Goal: Obtain resource: Obtain resource

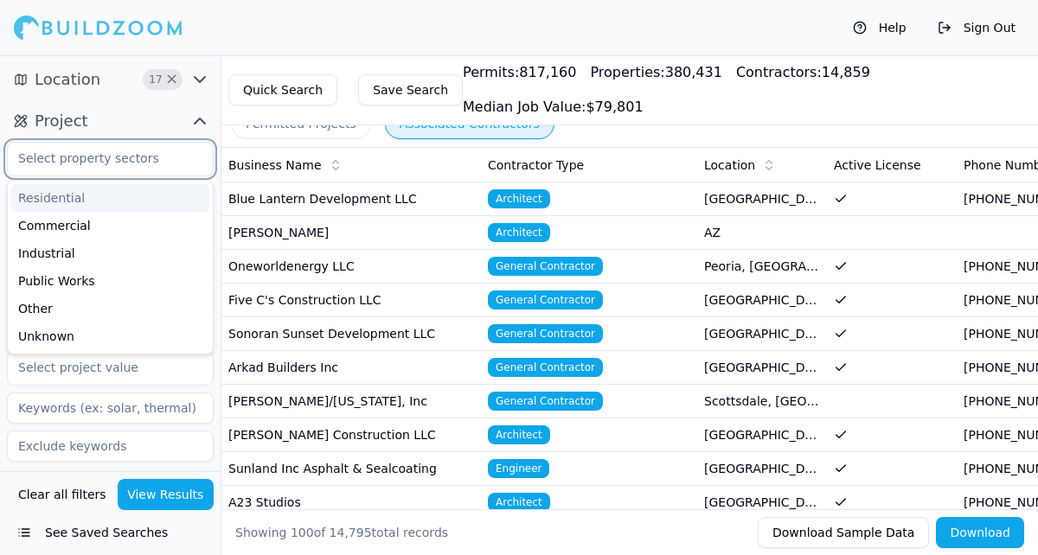
click at [135, 157] on input "text" at bounding box center [99, 158] width 183 height 31
click at [123, 167] on input "text" at bounding box center [99, 158] width 183 height 31
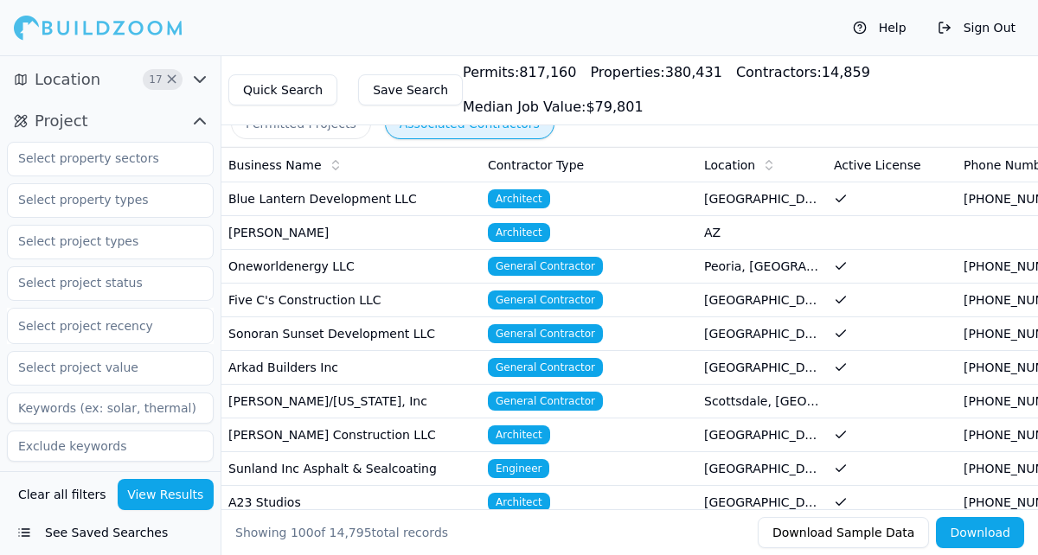
click at [125, 130] on button "Project" at bounding box center [110, 121] width 207 height 28
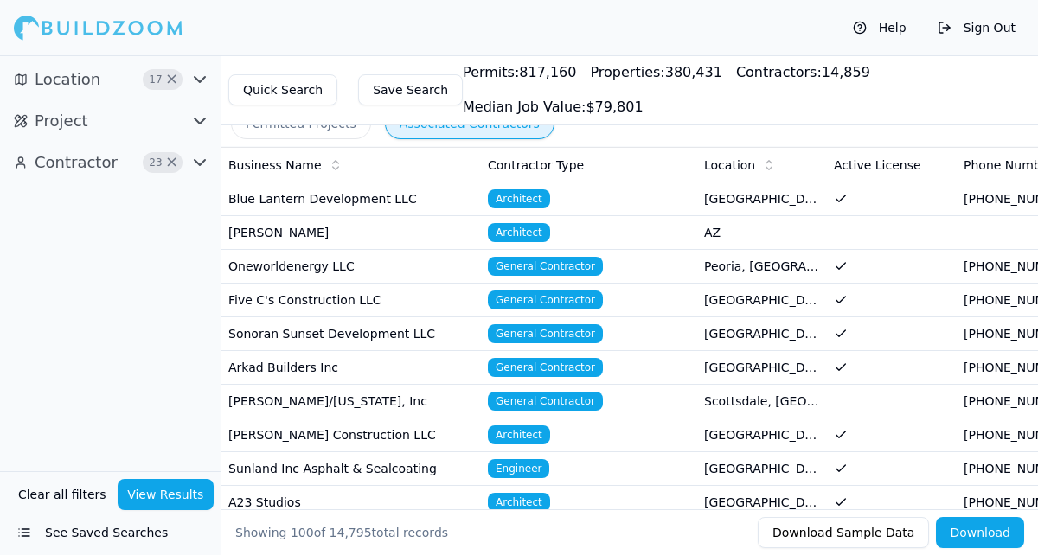
click at [125, 126] on button "Project" at bounding box center [110, 121] width 207 height 28
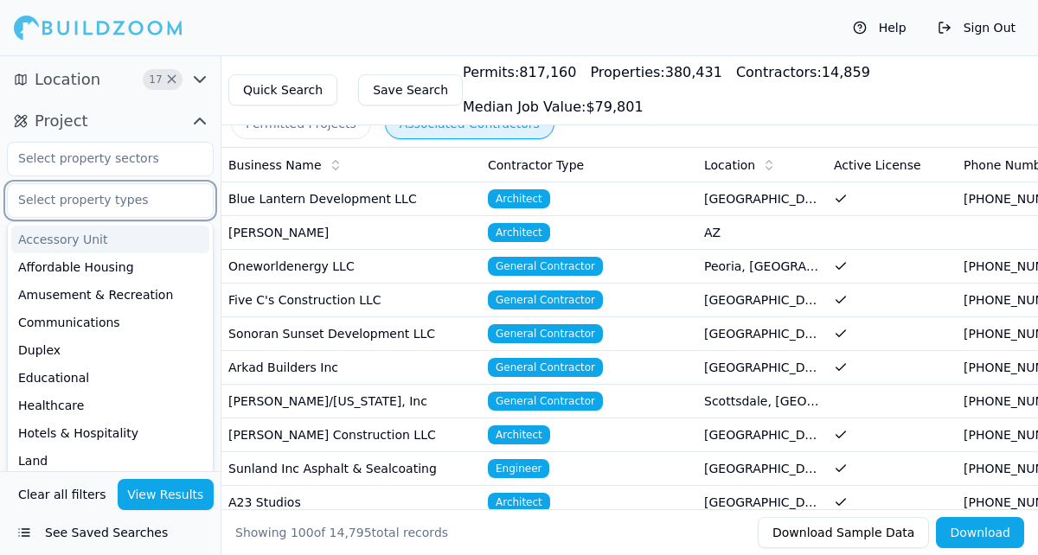
click at [105, 194] on input "text" at bounding box center [99, 199] width 183 height 31
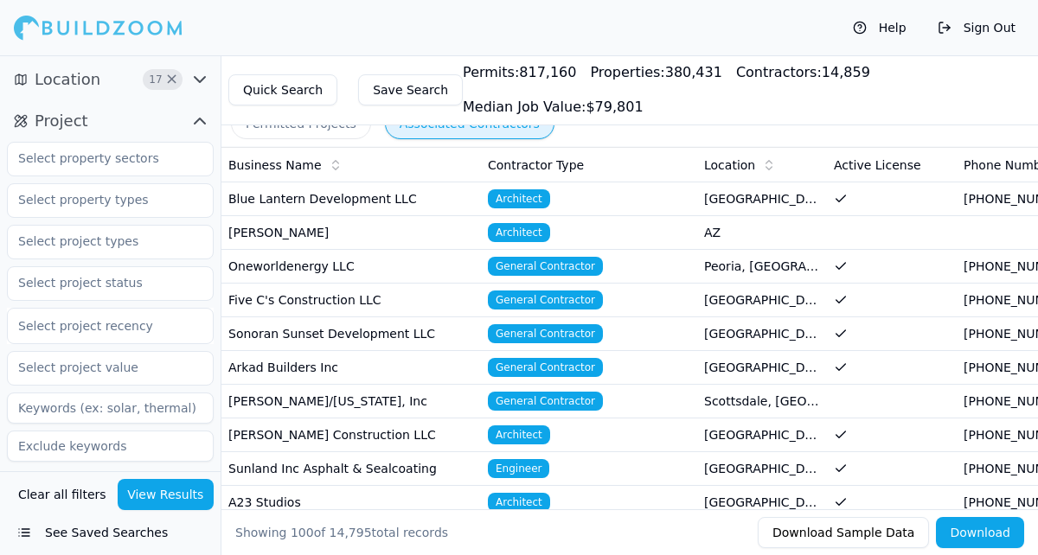
click at [114, 131] on button "Project" at bounding box center [110, 121] width 207 height 28
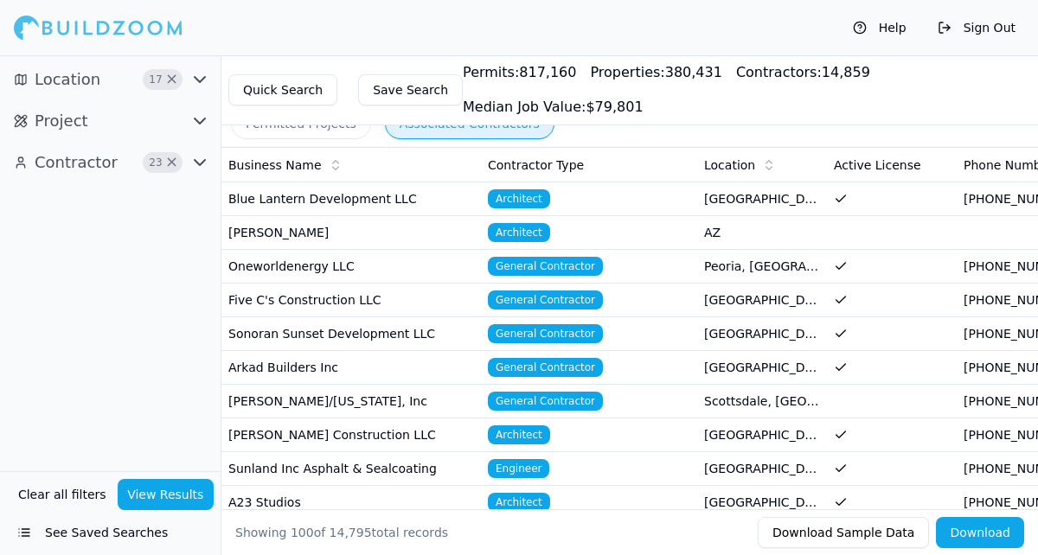
click at [112, 128] on button "Project" at bounding box center [110, 121] width 207 height 28
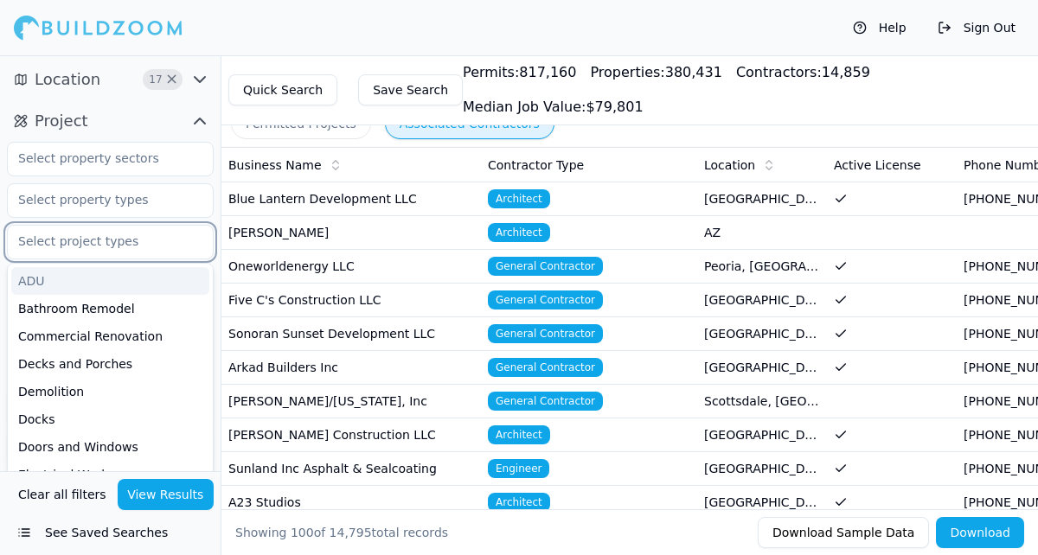
click at [101, 247] on input "text" at bounding box center [99, 241] width 183 height 31
click at [95, 306] on div "Bathroom Remodel" at bounding box center [110, 309] width 198 height 28
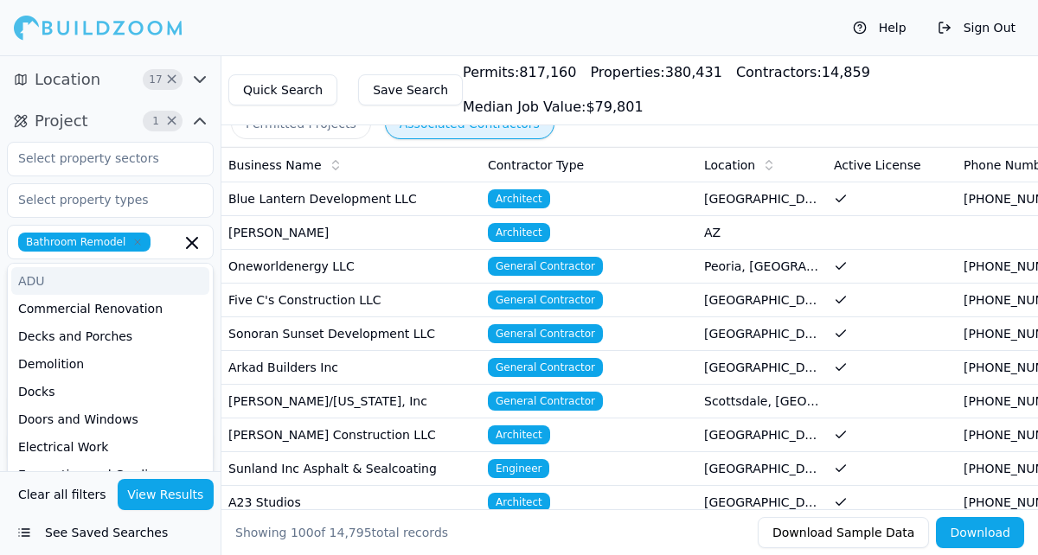
click at [152, 242] on div "Bathroom Remodel" at bounding box center [110, 242] width 184 height 19
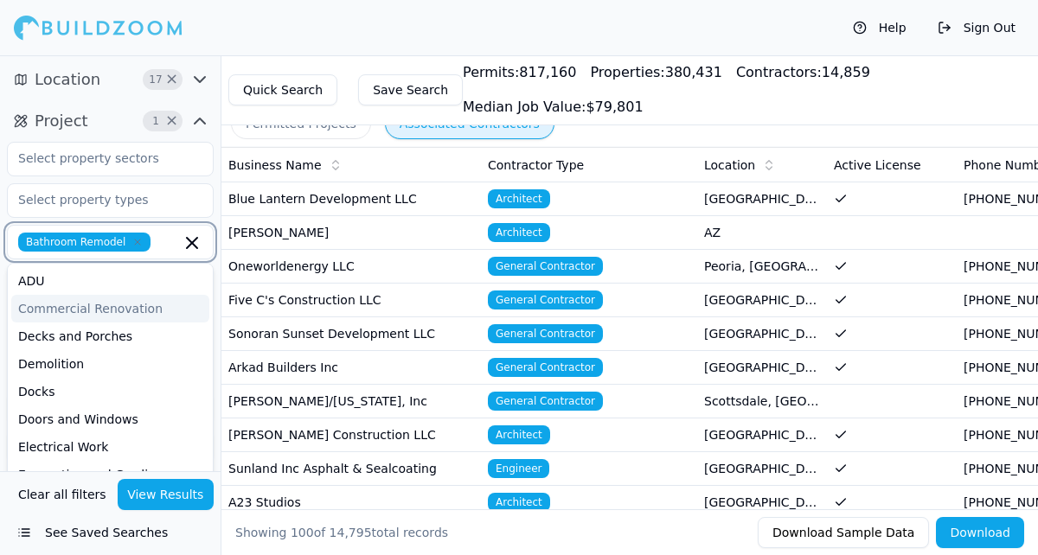
click at [111, 311] on div "Commercial Renovation" at bounding box center [110, 309] width 198 height 28
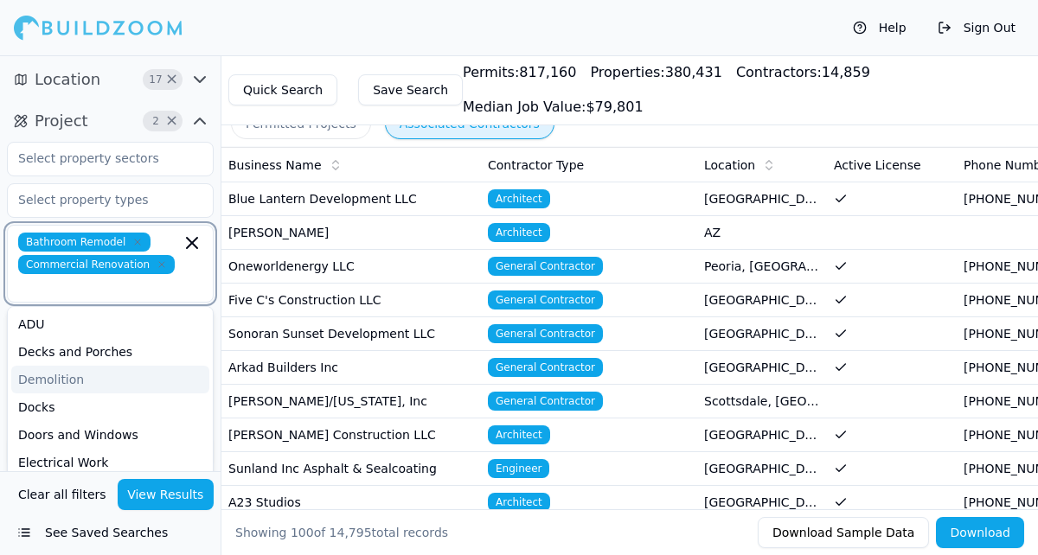
click at [93, 366] on div "Demolition" at bounding box center [110, 380] width 198 height 28
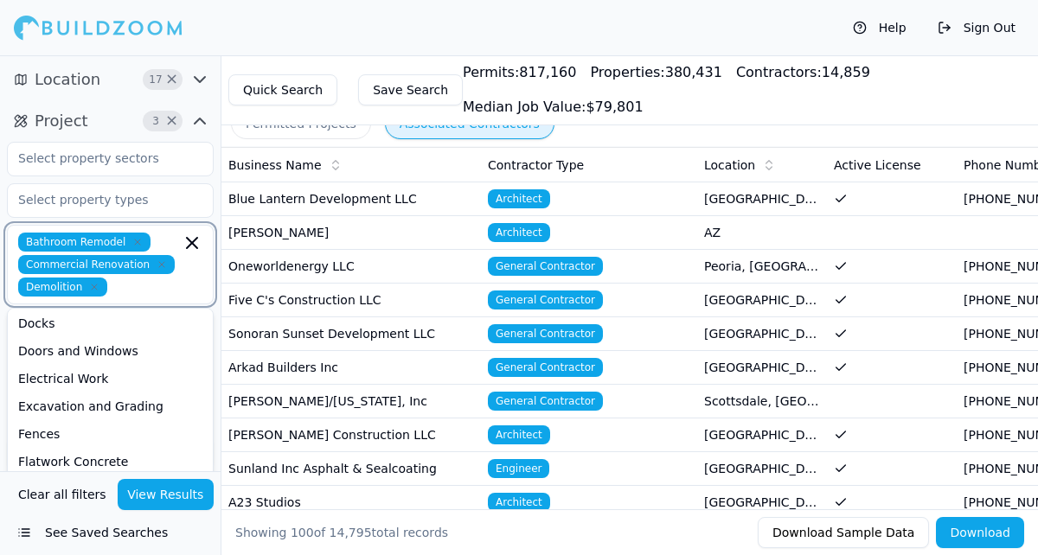
scroll to position [65, 0]
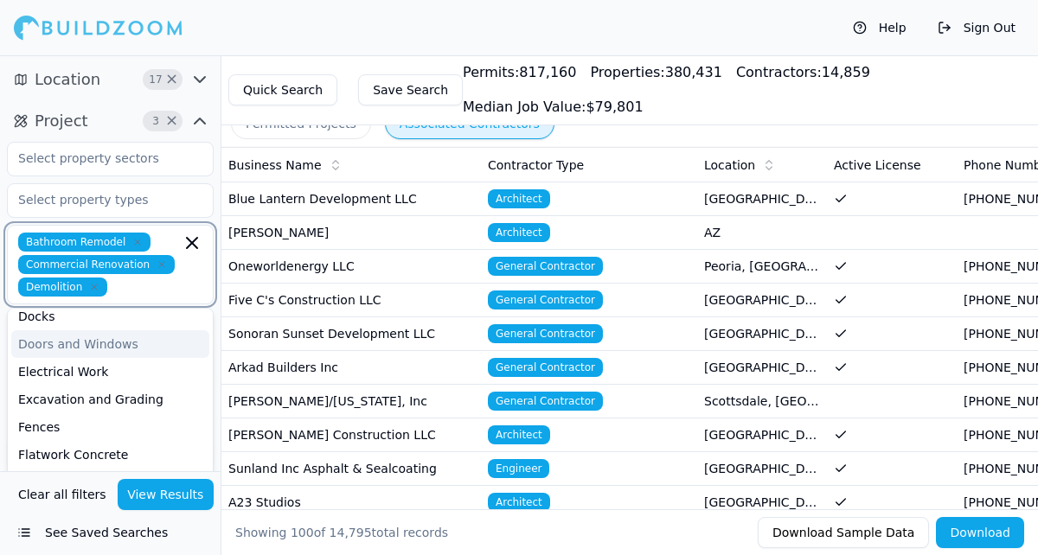
click at [89, 346] on div "Doors and Windows" at bounding box center [110, 344] width 198 height 28
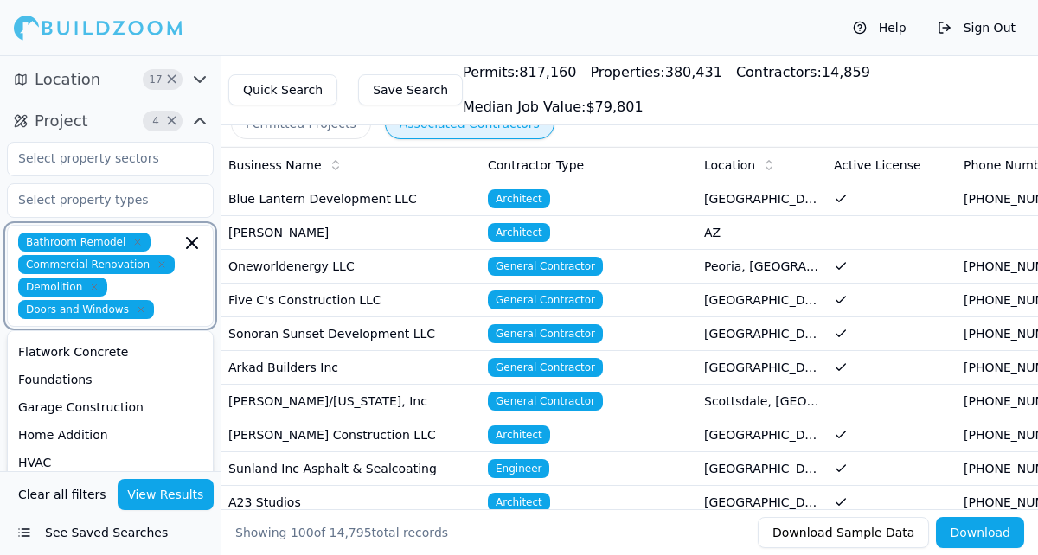
scroll to position [170, 0]
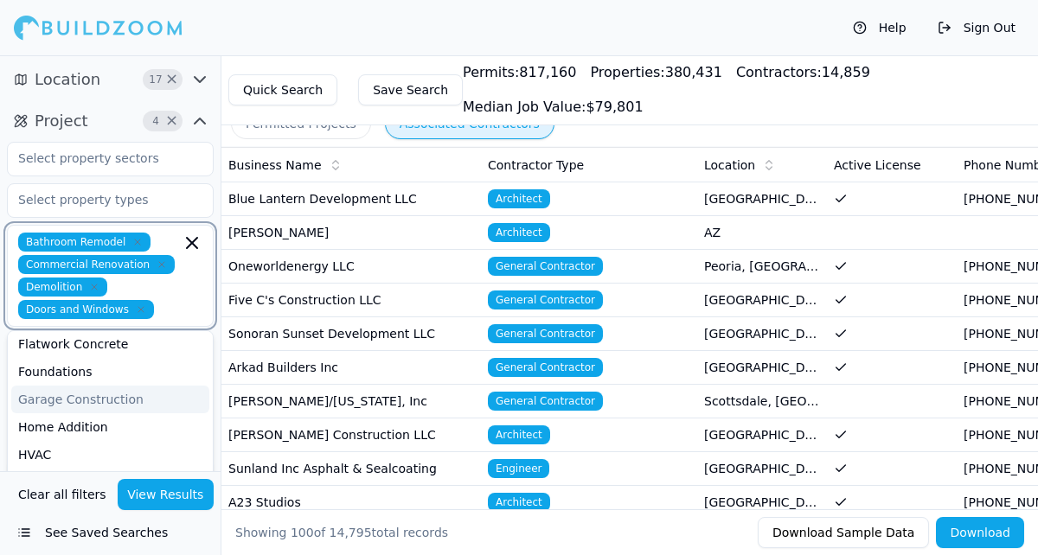
click at [68, 397] on div "Garage Construction" at bounding box center [110, 400] width 198 height 28
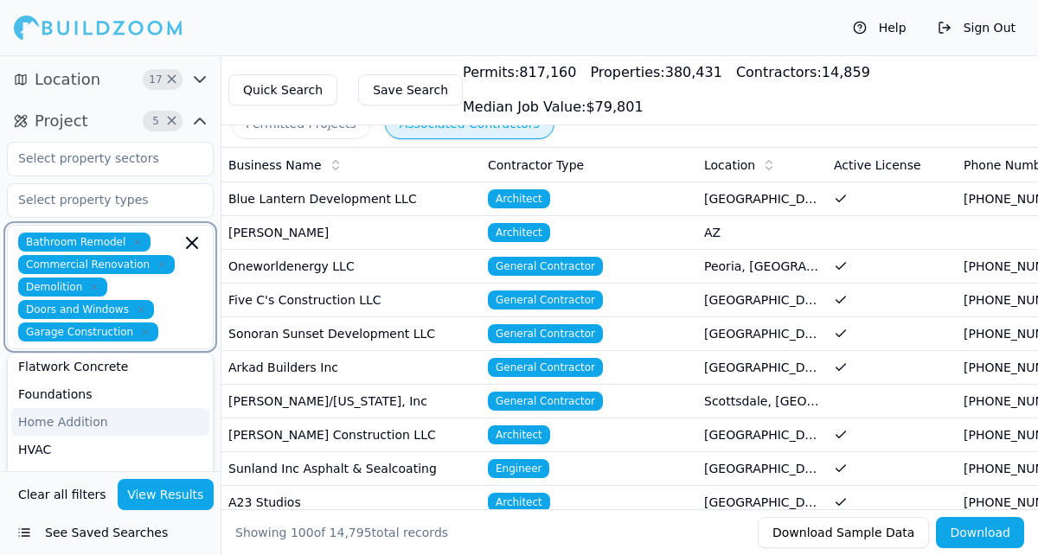
click at [72, 430] on div "Home Addition" at bounding box center [110, 422] width 198 height 28
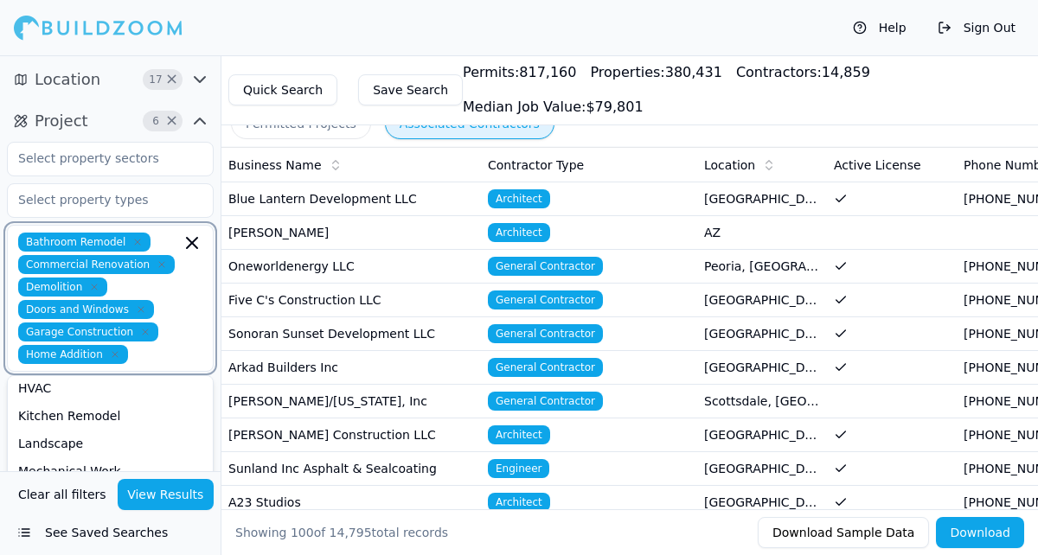
scroll to position [237, 0]
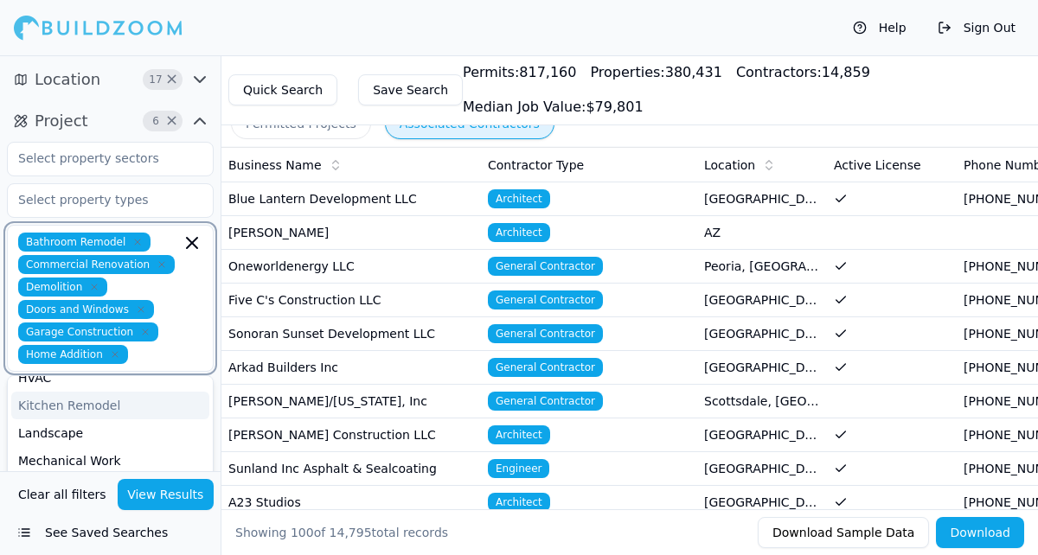
click at [76, 412] on div "Kitchen Remodel" at bounding box center [110, 406] width 198 height 28
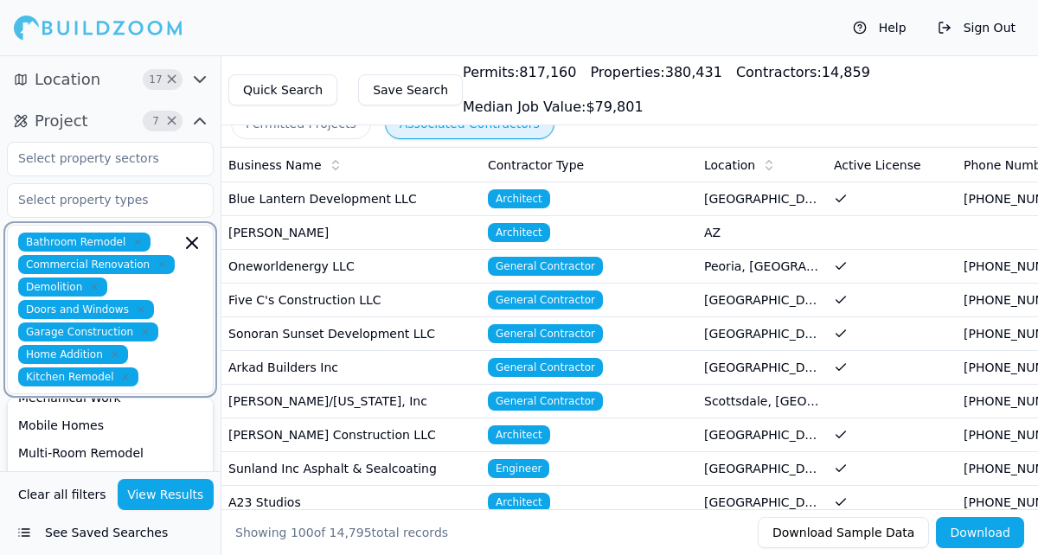
scroll to position [303, 0]
click at [72, 441] on div "Multi-Room Remodel" at bounding box center [110, 446] width 198 height 28
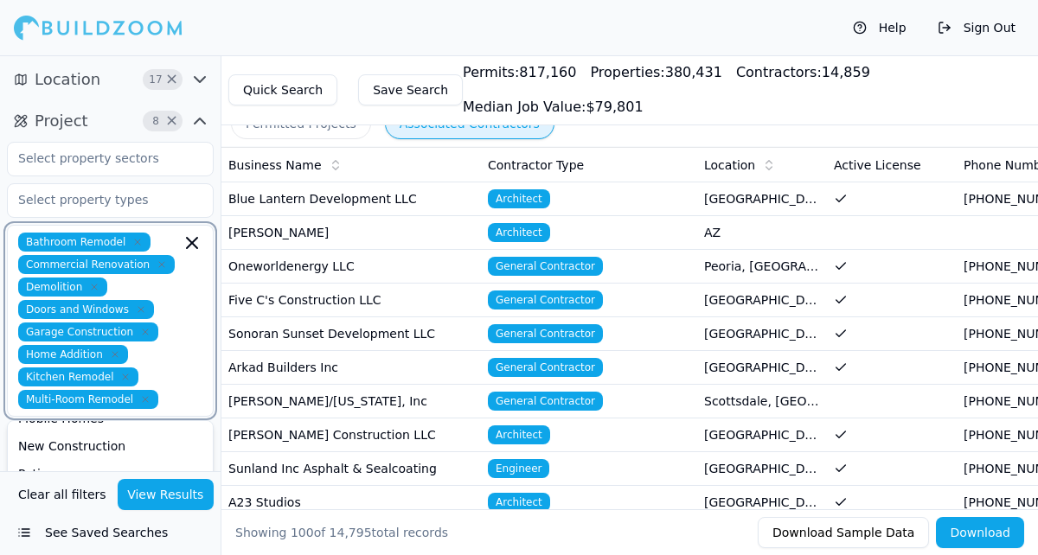
scroll to position [328, 0]
click at [71, 450] on div "New Construction" at bounding box center [110, 443] width 198 height 28
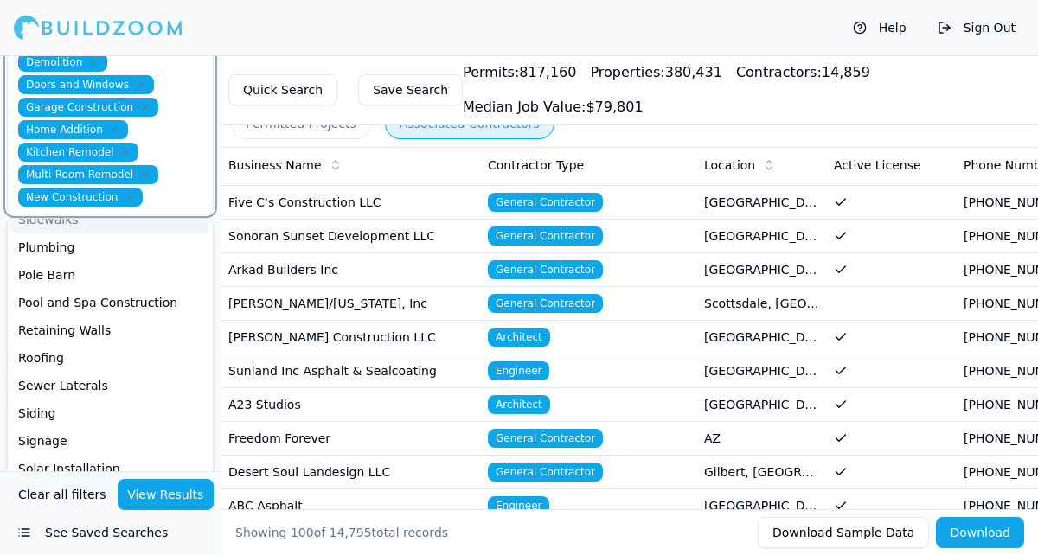
scroll to position [403, 0]
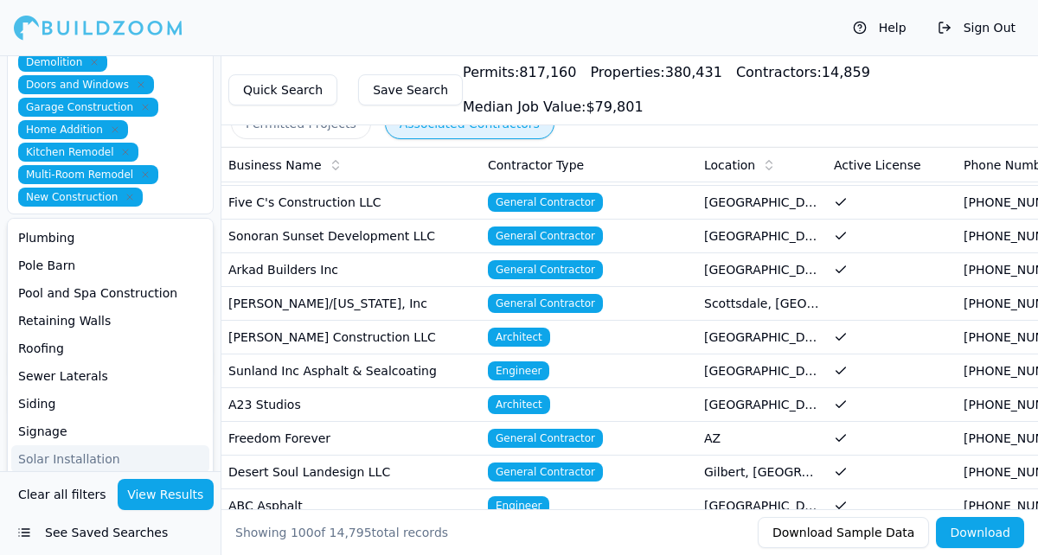
click at [170, 491] on button "View Results" at bounding box center [166, 494] width 97 height 31
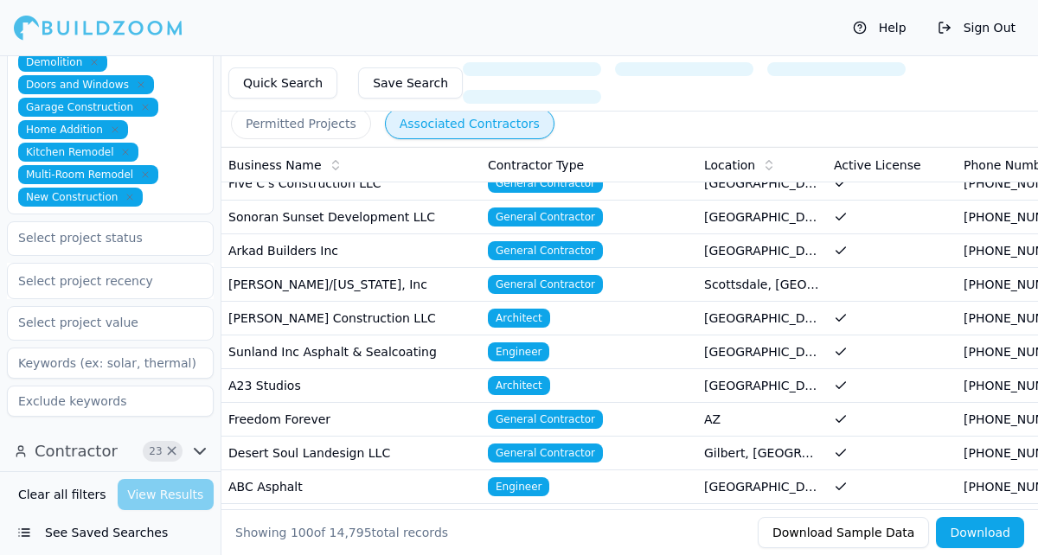
scroll to position [116, 0]
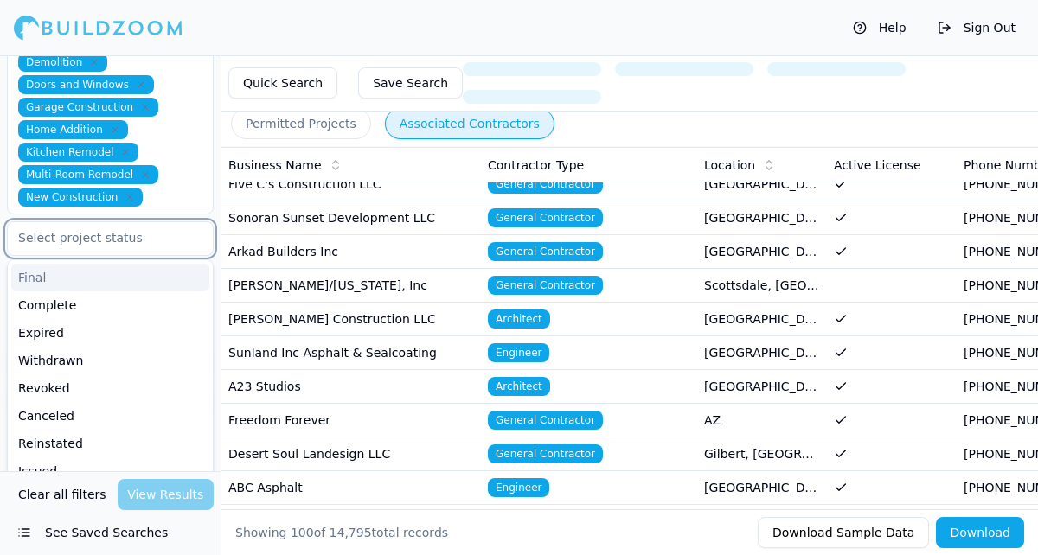
click at [149, 237] on input "text" at bounding box center [99, 237] width 183 height 31
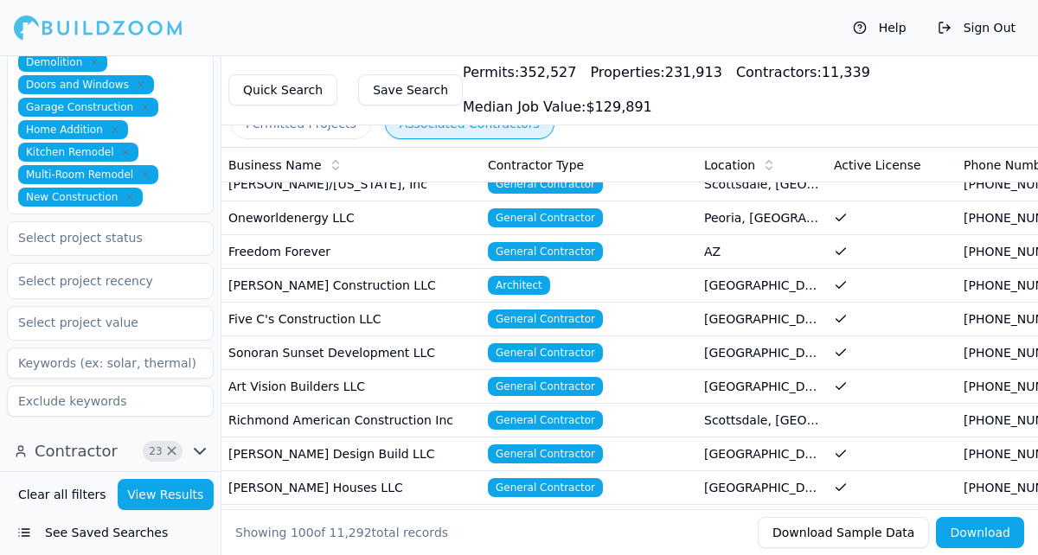
click at [210, 215] on div "Bathroom Remodel Commercial Renovation Demolition Doors and Windows Garage Cons…" at bounding box center [110, 167] width 207 height 500
click at [157, 279] on div at bounding box center [110, 280] width 184 height 17
click at [216, 256] on div "Project 9 × Bathroom Remodel Commercial Renovation Demolition Doors and Windows…" at bounding box center [110, 152] width 221 height 555
click at [127, 390] on input at bounding box center [110, 401] width 207 height 31
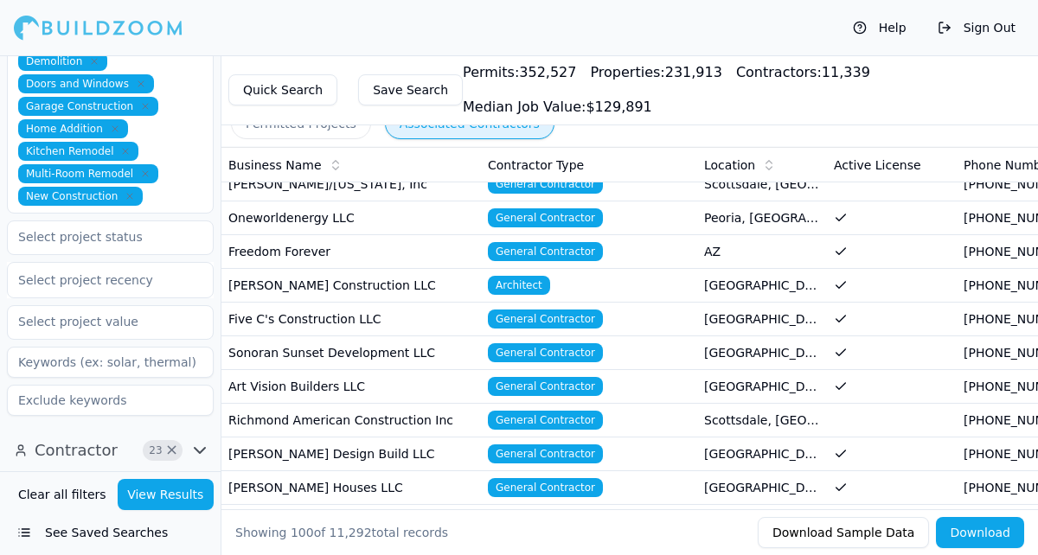
click at [93, 448] on span "Contractor" at bounding box center [76, 451] width 83 height 24
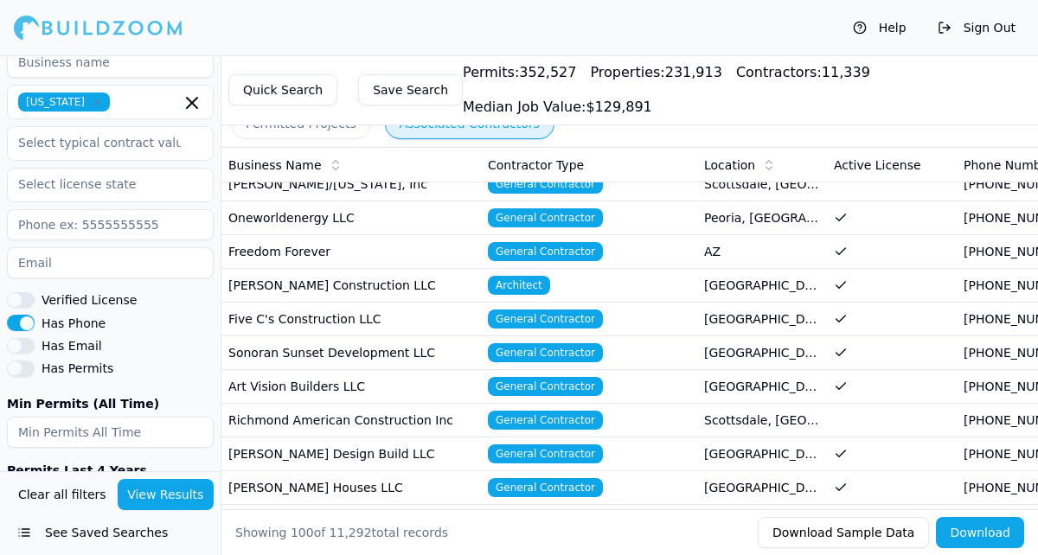
scroll to position [1208, 0]
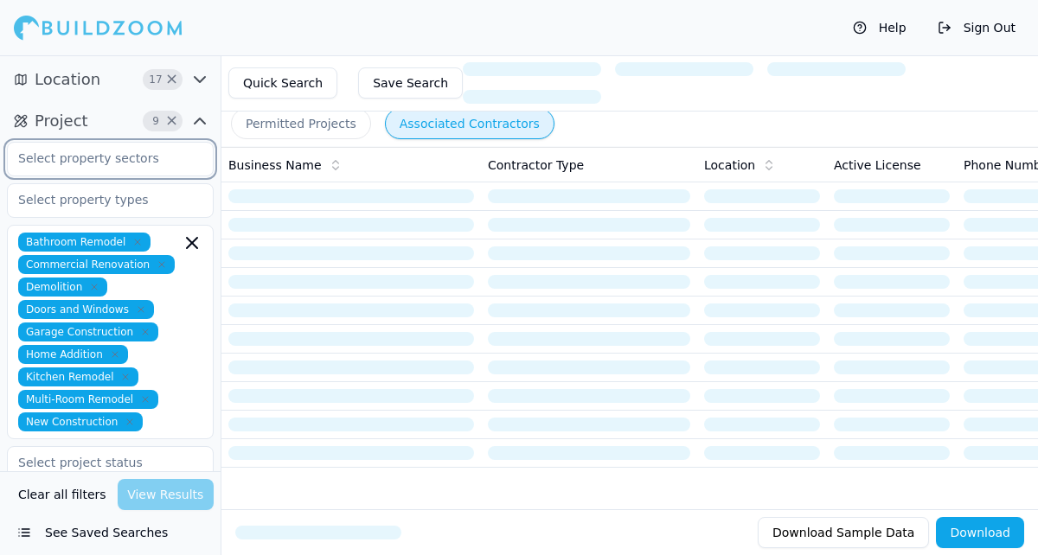
click at [87, 157] on input "text" at bounding box center [99, 158] width 183 height 31
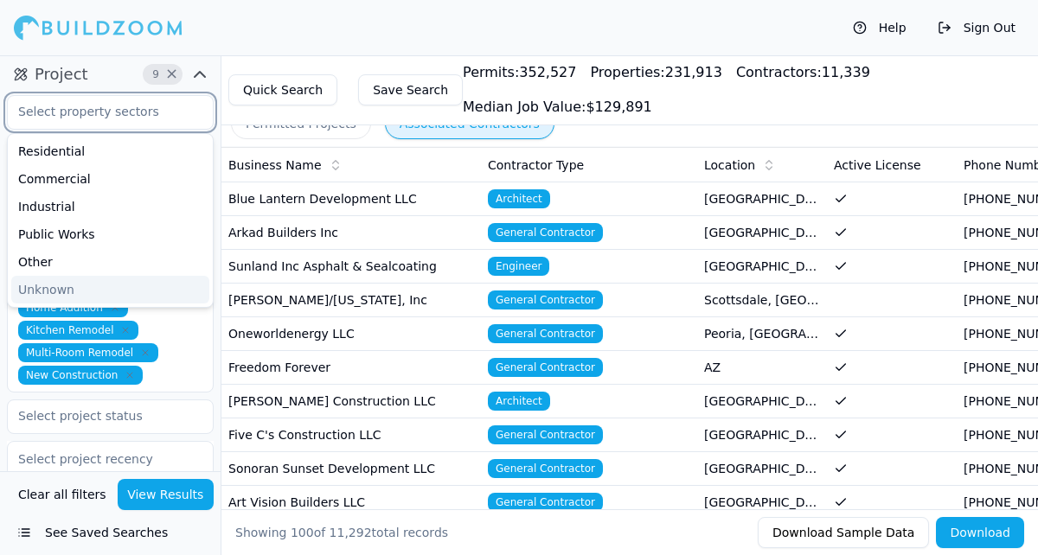
scroll to position [38, 0]
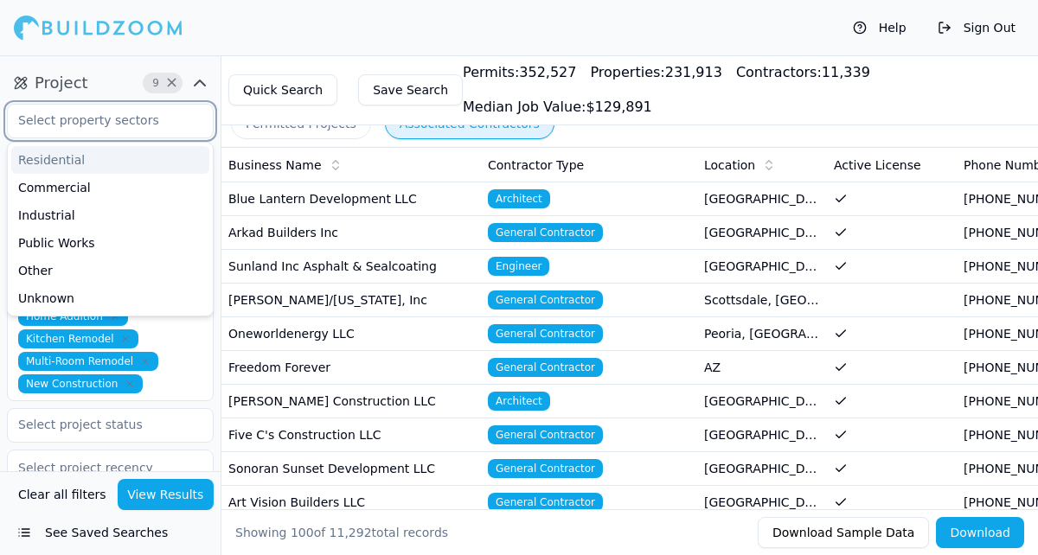
click at [67, 167] on div "Residential" at bounding box center [110, 160] width 198 height 28
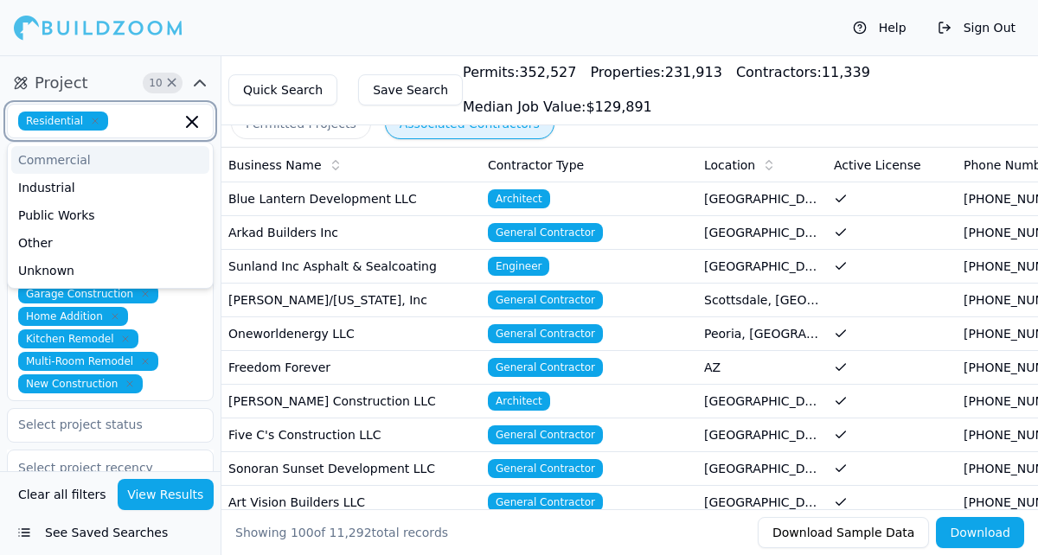
click at [78, 161] on div "Commercial" at bounding box center [110, 160] width 198 height 28
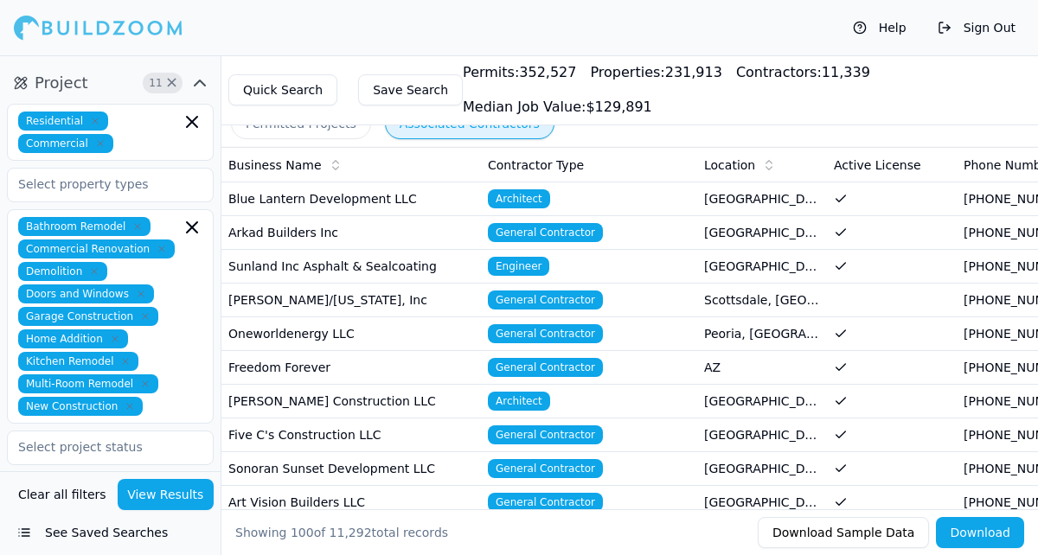
click at [118, 85] on button "Project 11 ×" at bounding box center [110, 83] width 207 height 28
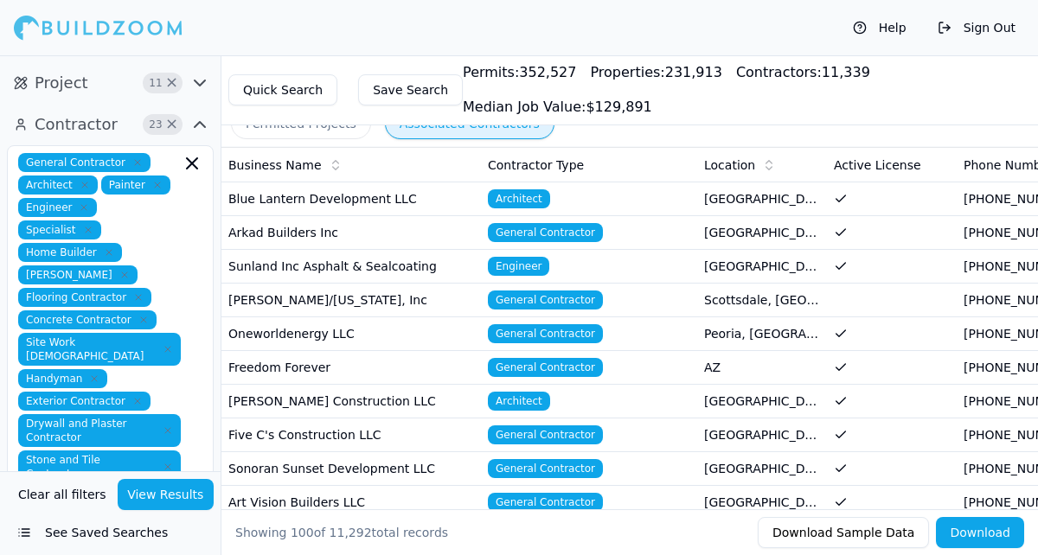
click at [163, 501] on button "View Results" at bounding box center [166, 494] width 97 height 31
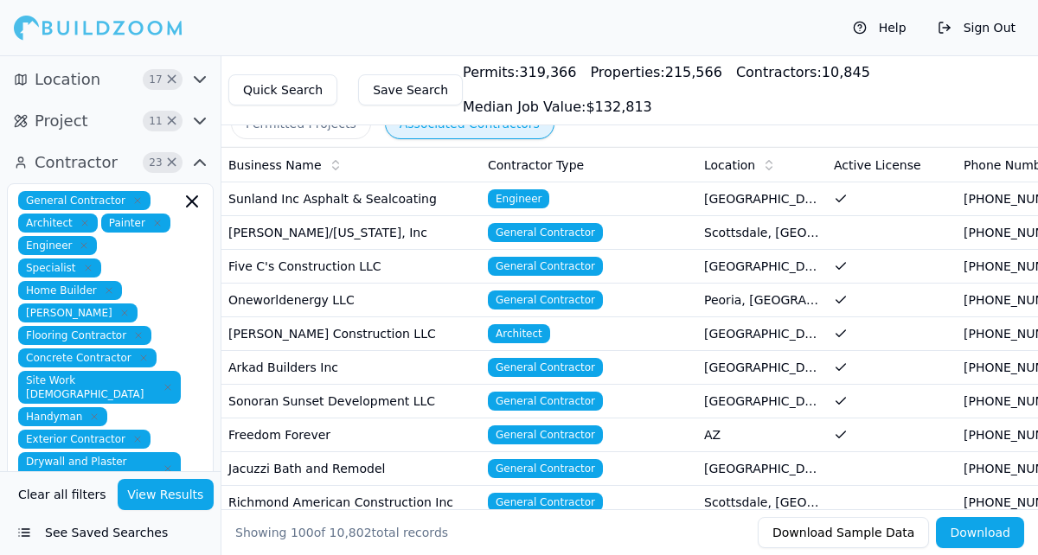
click at [200, 74] on icon "button" at bounding box center [199, 79] width 21 height 21
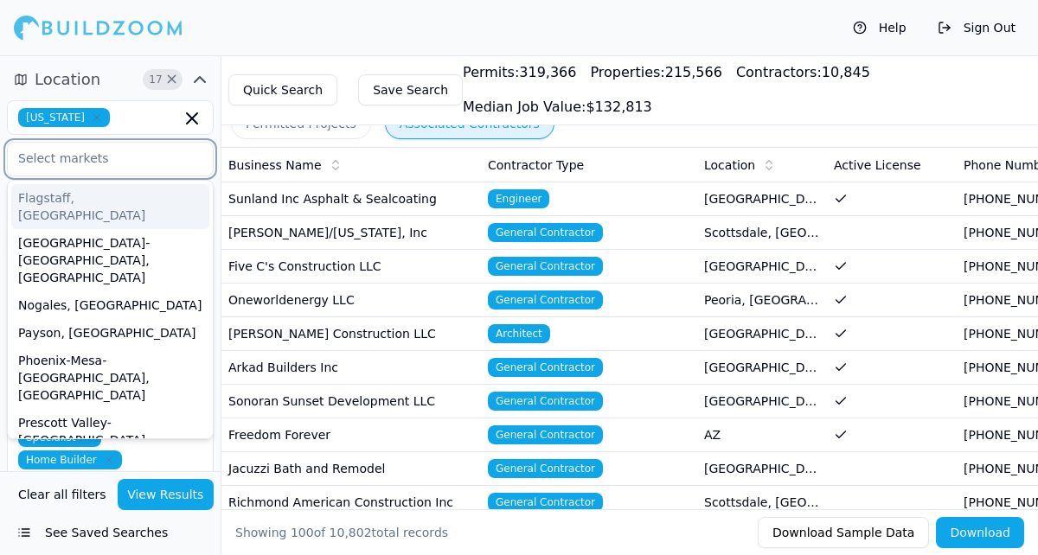
click at [131, 161] on input "text" at bounding box center [99, 158] width 183 height 31
click at [125, 97] on div "[US_STATE] Flagstaff, [GEOGRAPHIC_DATA] [GEOGRAPHIC_DATA]-[GEOGRAPHIC_DATA], [G…" at bounding box center [110, 178] width 207 height 170
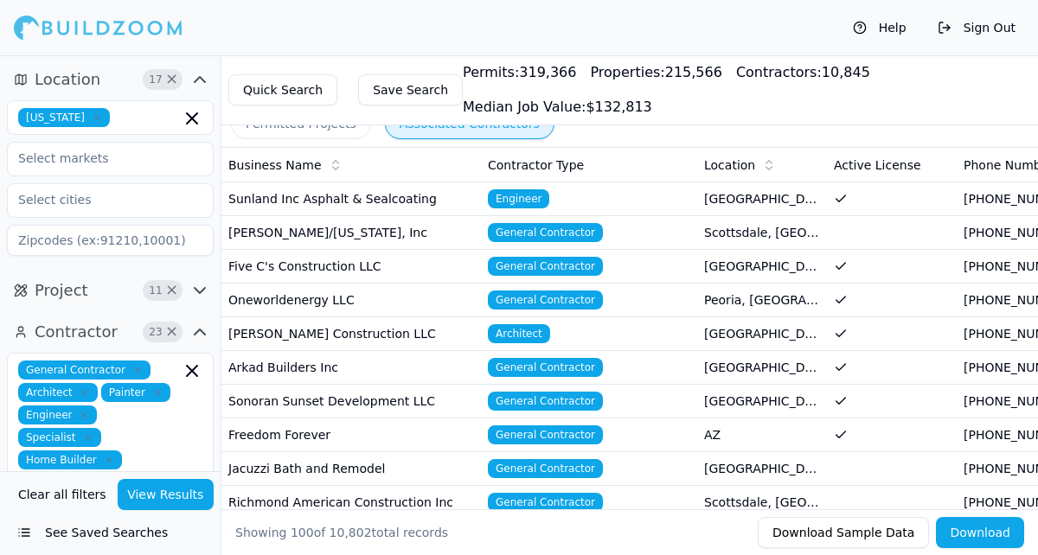
click at [199, 78] on icon "button" at bounding box center [200, 79] width 10 height 5
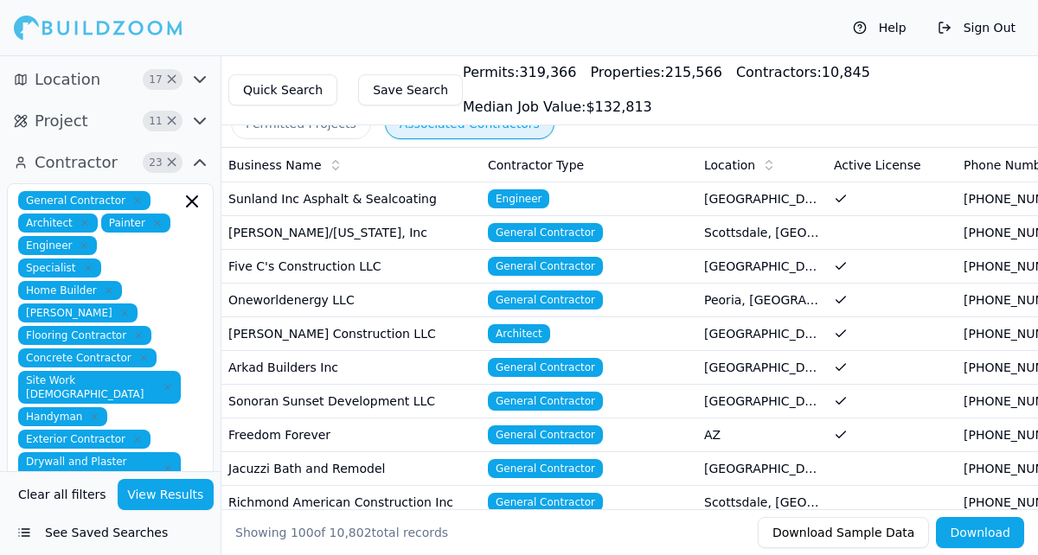
click at [199, 121] on icon "button" at bounding box center [199, 121] width 21 height 21
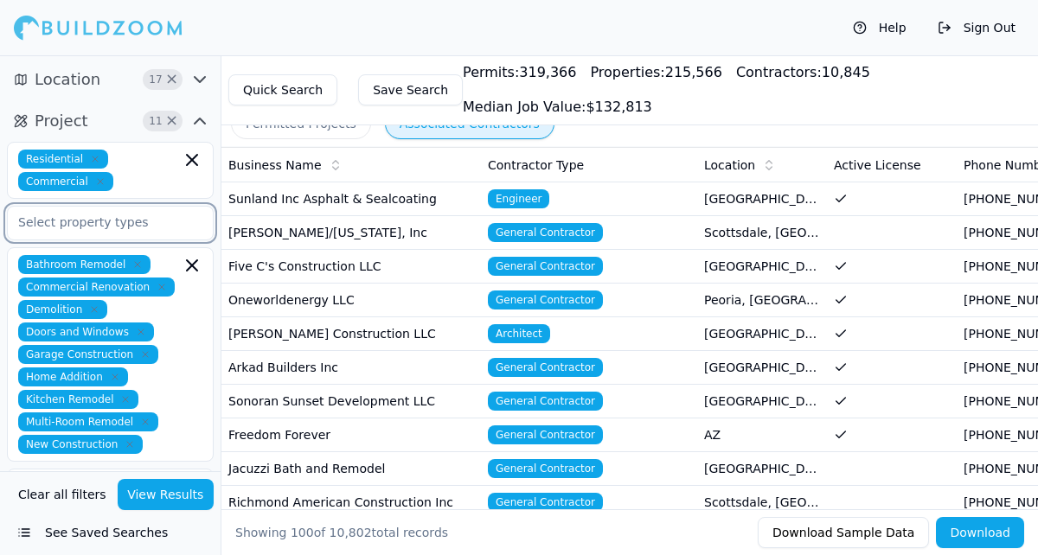
click at [128, 224] on input "text" at bounding box center [99, 222] width 183 height 31
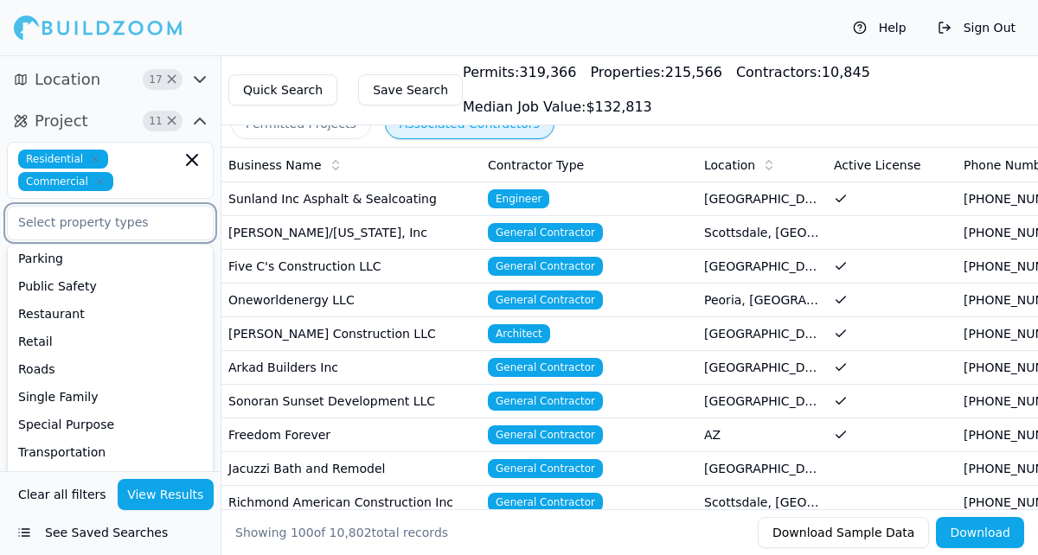
scroll to position [469, 0]
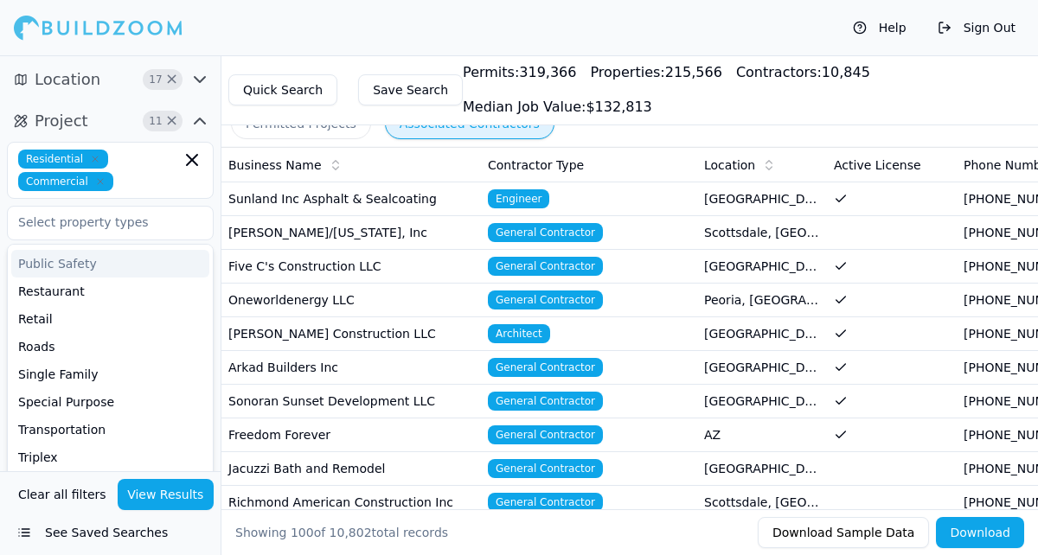
click at [134, 135] on div "Residential Commercial Accessory Unit Affordable Housing Amusement & Recreation…" at bounding box center [110, 403] width 207 height 536
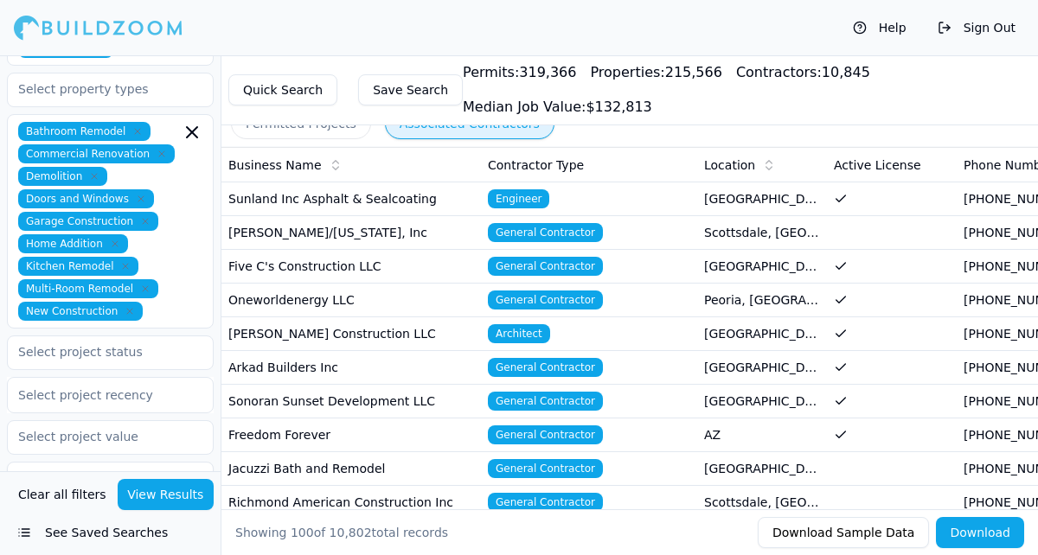
scroll to position [135, 0]
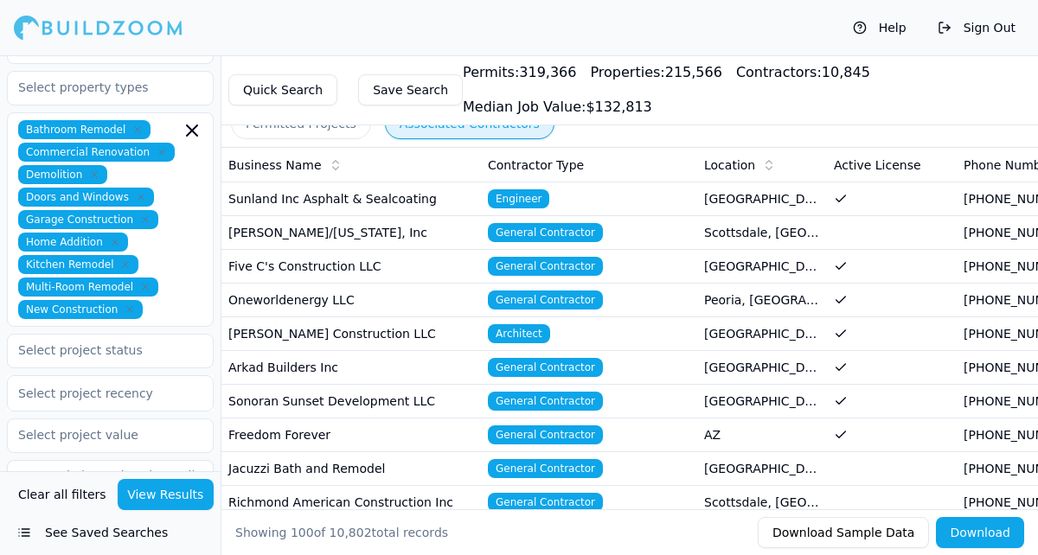
click at [977, 529] on button "Download" at bounding box center [980, 532] width 88 height 31
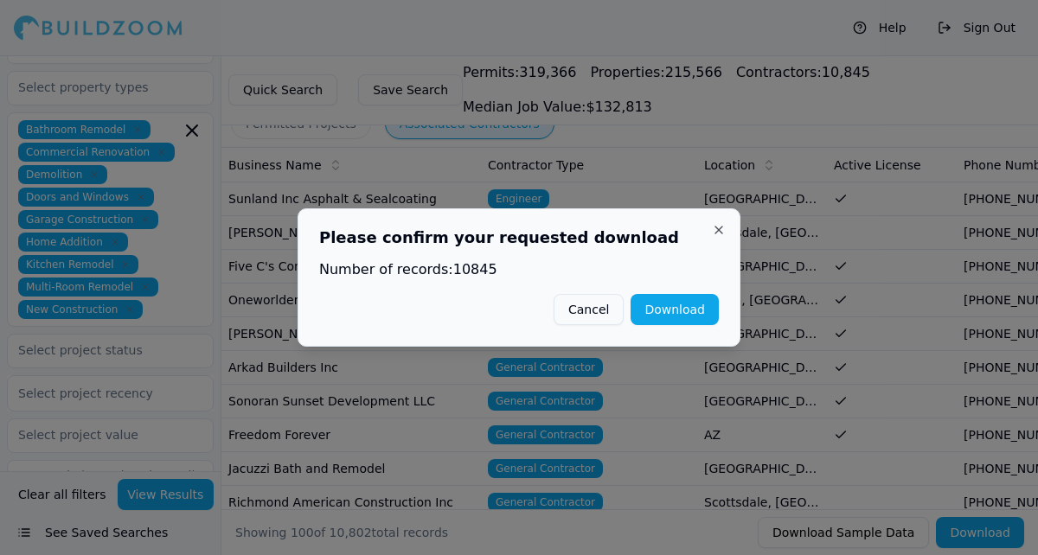
click at [681, 305] on button "Download" at bounding box center [675, 309] width 88 height 31
click at [586, 315] on button "Cancel" at bounding box center [570, 309] width 70 height 31
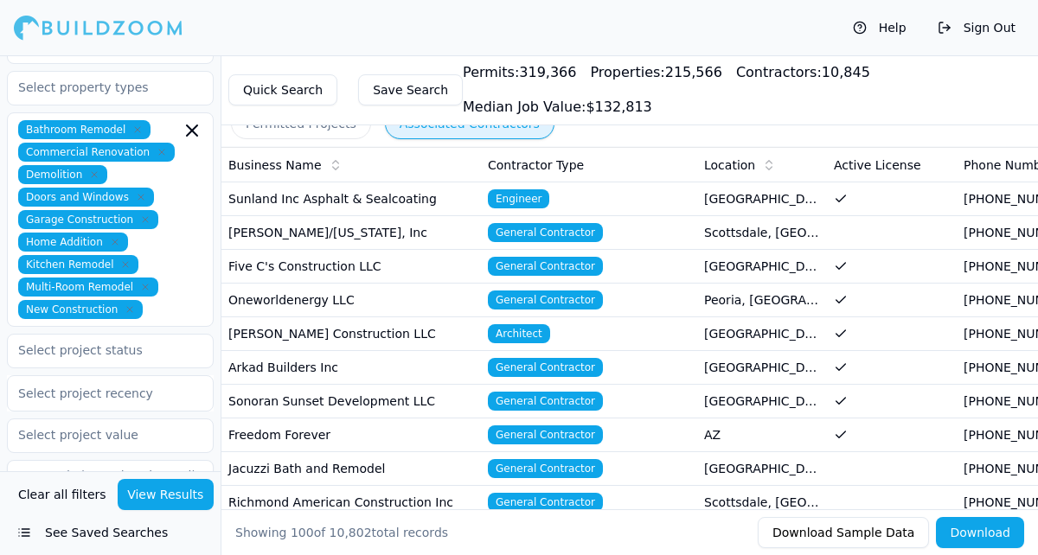
click at [858, 531] on button "Download Sample Data" at bounding box center [843, 532] width 171 height 31
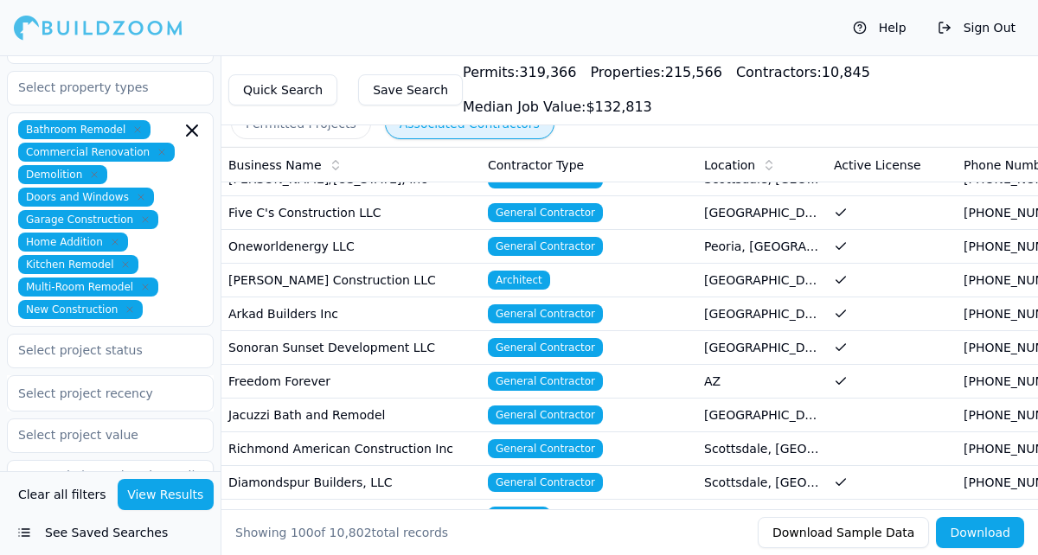
scroll to position [56, 0]
